Goal: Find specific page/section: Find specific page/section

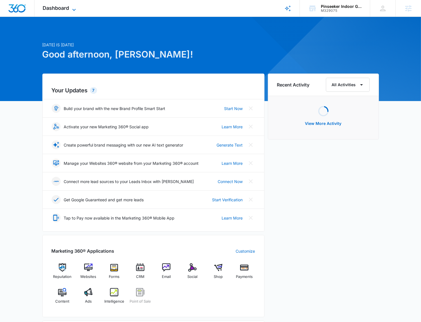
click at [71, 10] on icon at bounding box center [74, 9] width 7 height 7
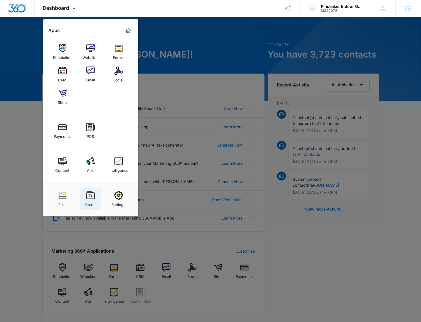
click at [88, 197] on img at bounding box center [90, 195] width 8 height 8
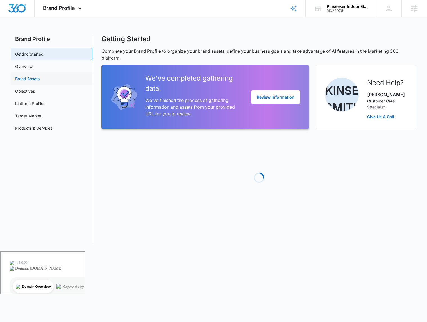
click at [40, 78] on link "Brand Assets" at bounding box center [27, 79] width 24 height 6
